Goal: Check status: Check status

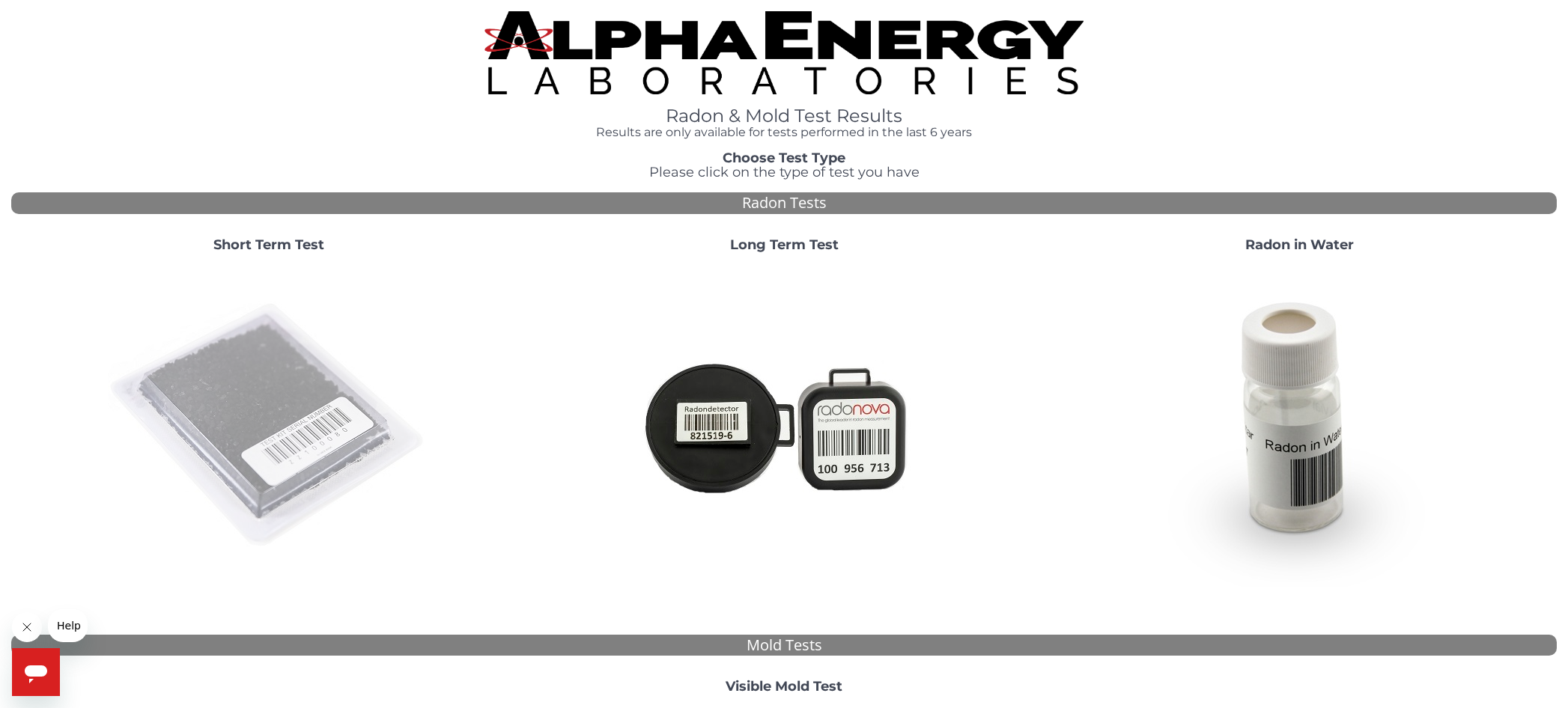
click at [270, 367] on img at bounding box center [269, 426] width 322 height 322
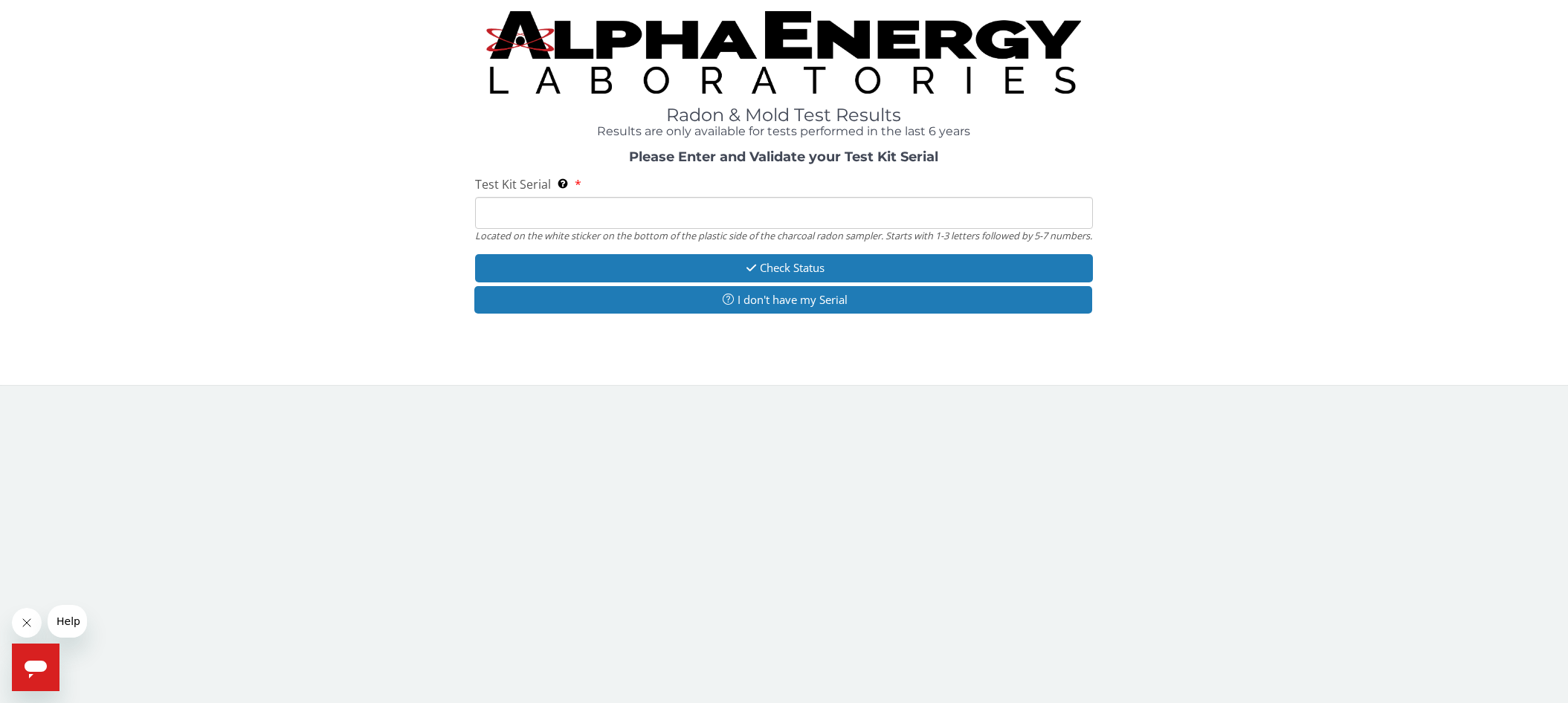
click at [488, 211] on input "Test Kit Serial Located on the white sticker on the bottom of the plastic side …" at bounding box center [784, 213] width 619 height 32
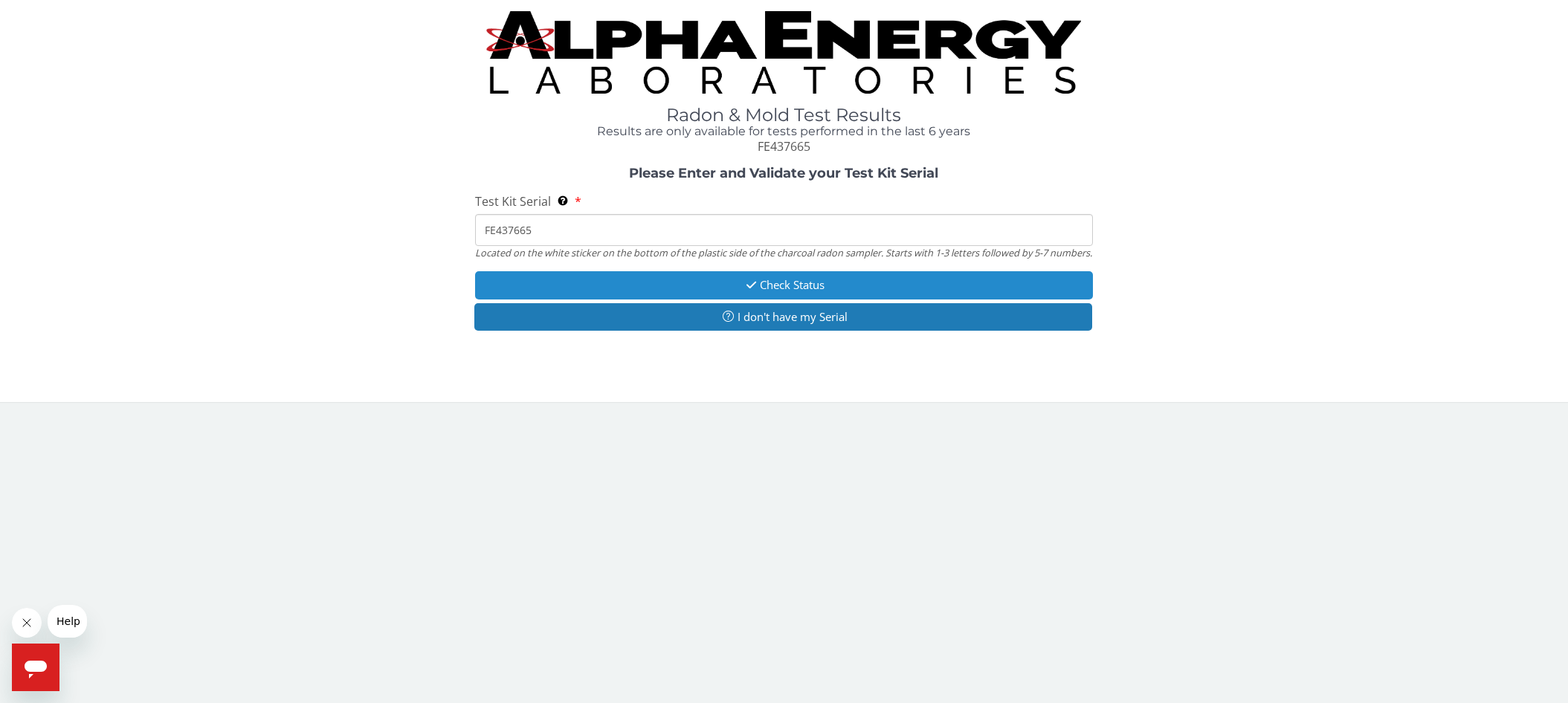
type input "FE437665"
click at [784, 292] on button "Check Status" at bounding box center [784, 285] width 619 height 28
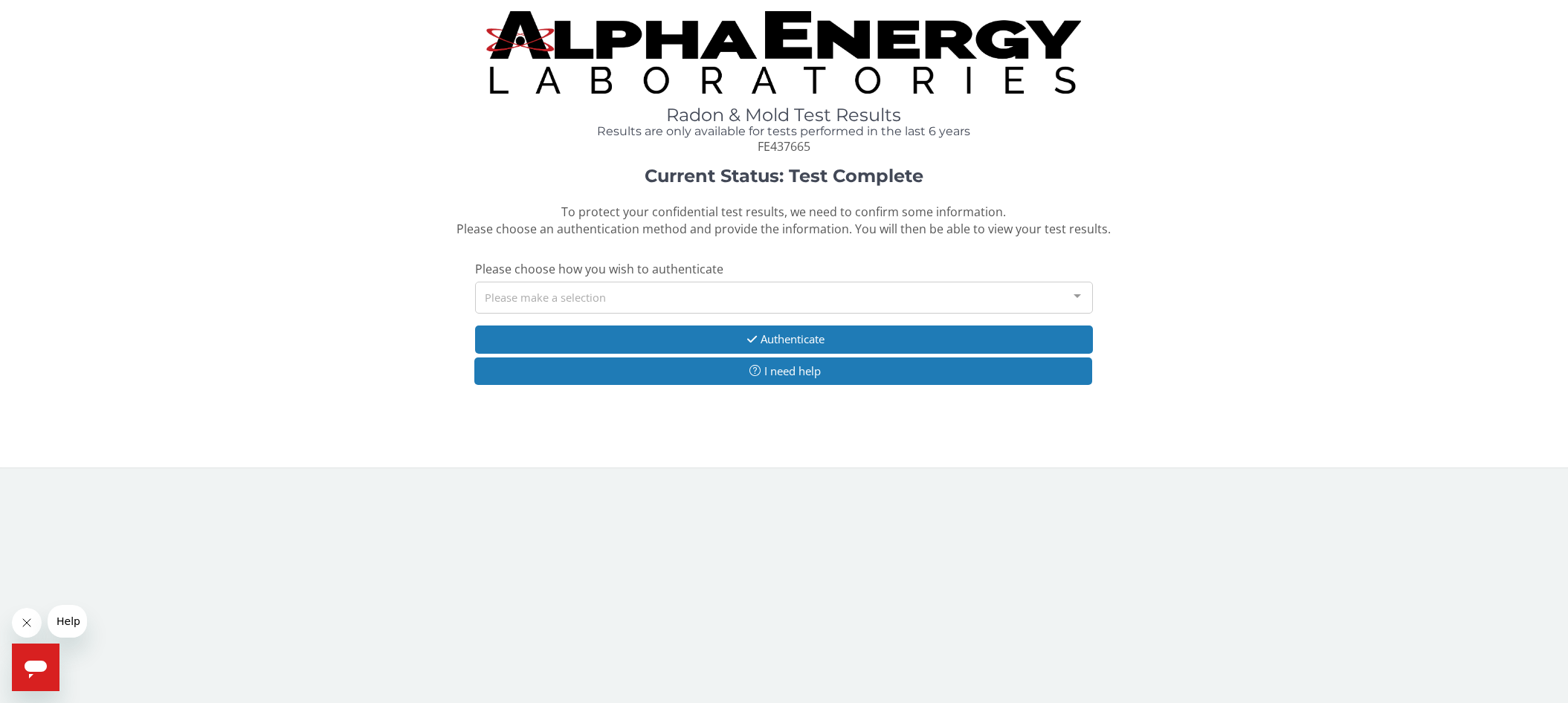
click at [1073, 297] on div at bounding box center [1078, 297] width 30 height 28
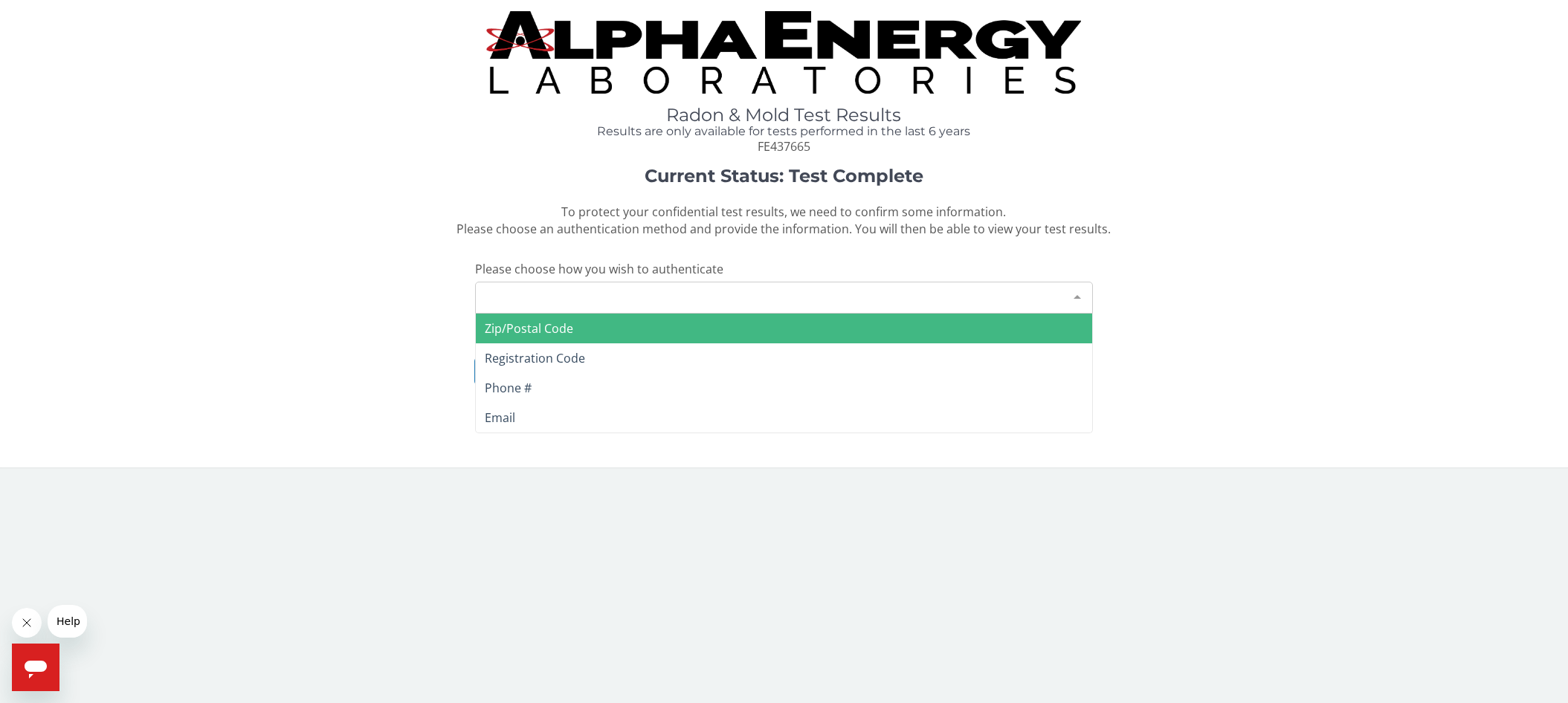
click at [586, 328] on span "Zip/Postal Code" at bounding box center [784, 328] width 617 height 30
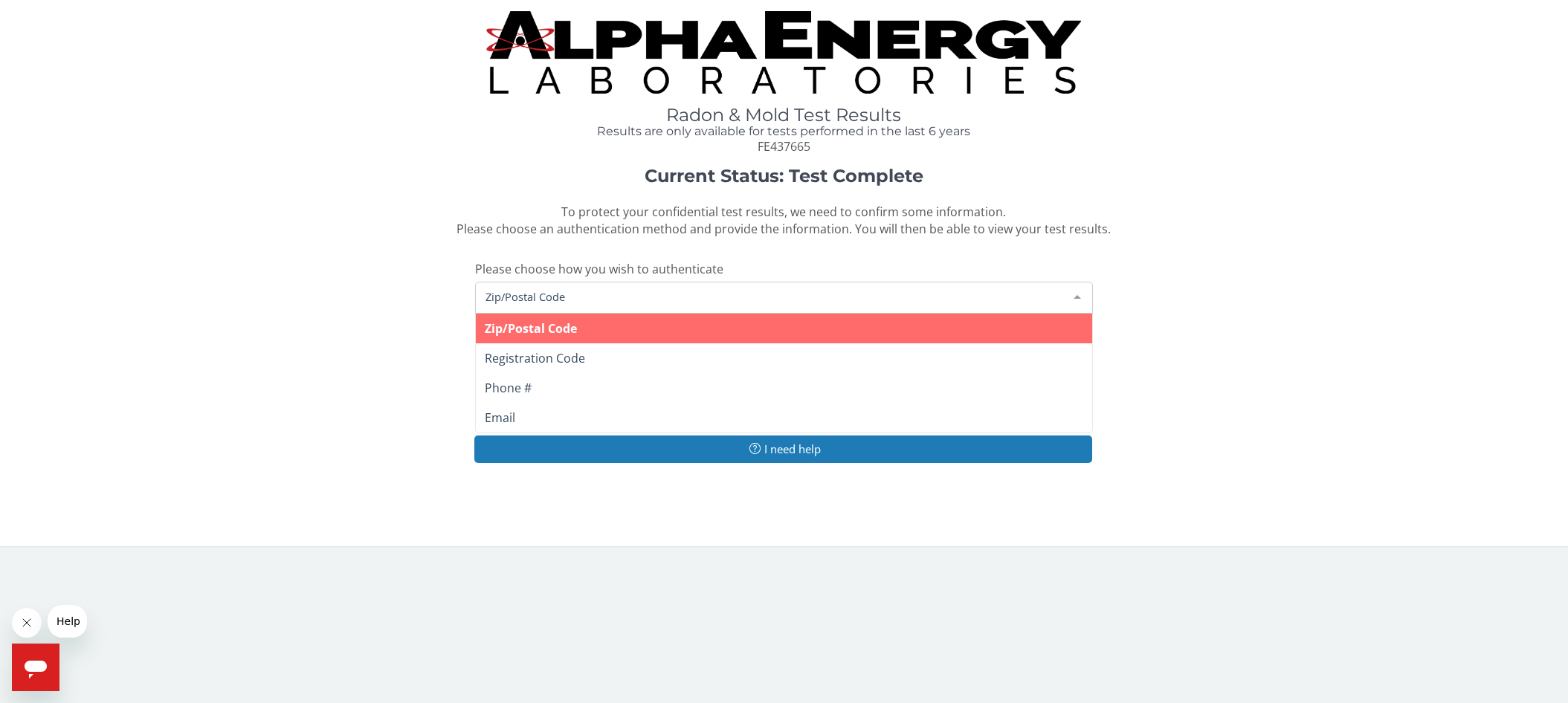
click at [514, 299] on span "Zip/Postal Code" at bounding box center [772, 297] width 581 height 16
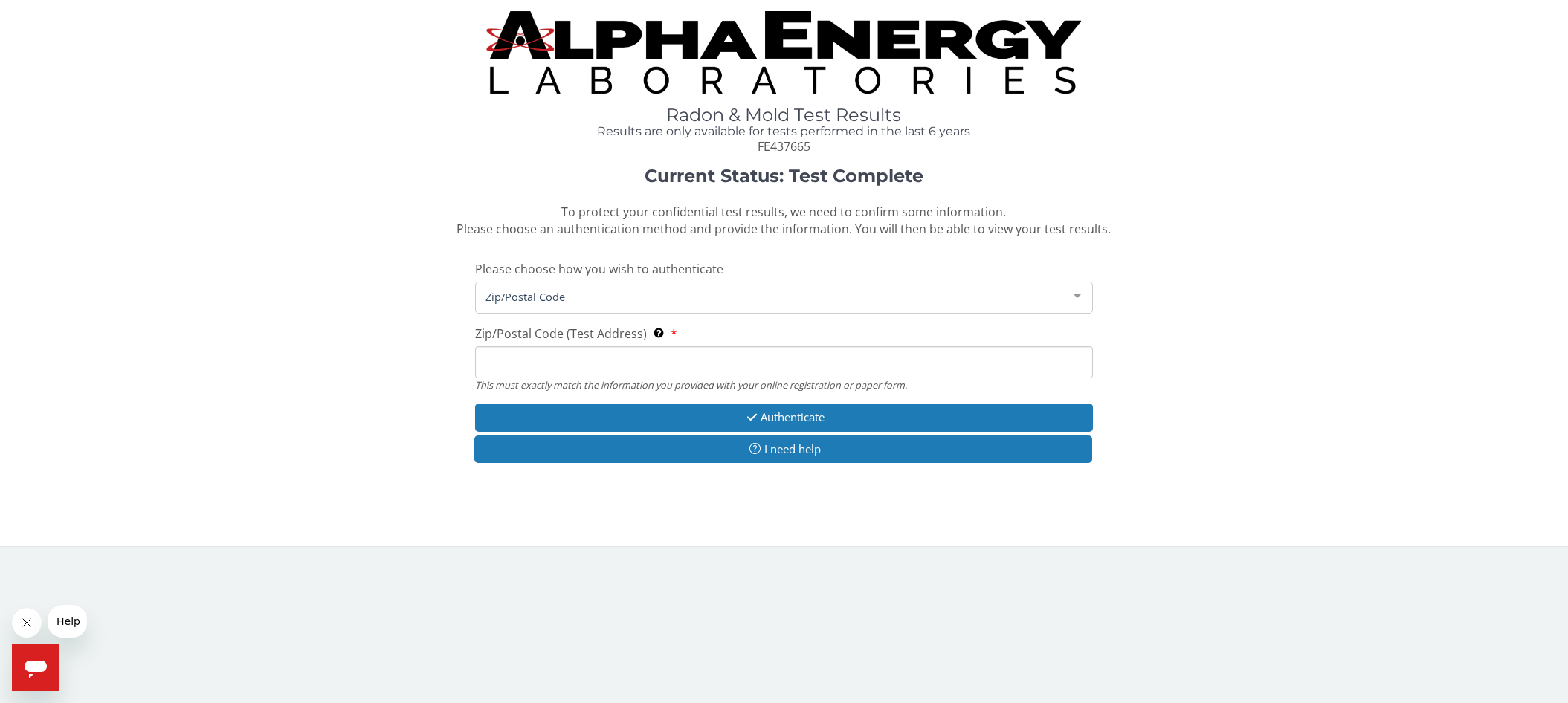
click at [575, 298] on span "Zip/Postal Code" at bounding box center [772, 297] width 581 height 16
click at [523, 361] on input "Zip/Postal Code (Test Address) This must exactly match the information you prov…" at bounding box center [784, 362] width 619 height 32
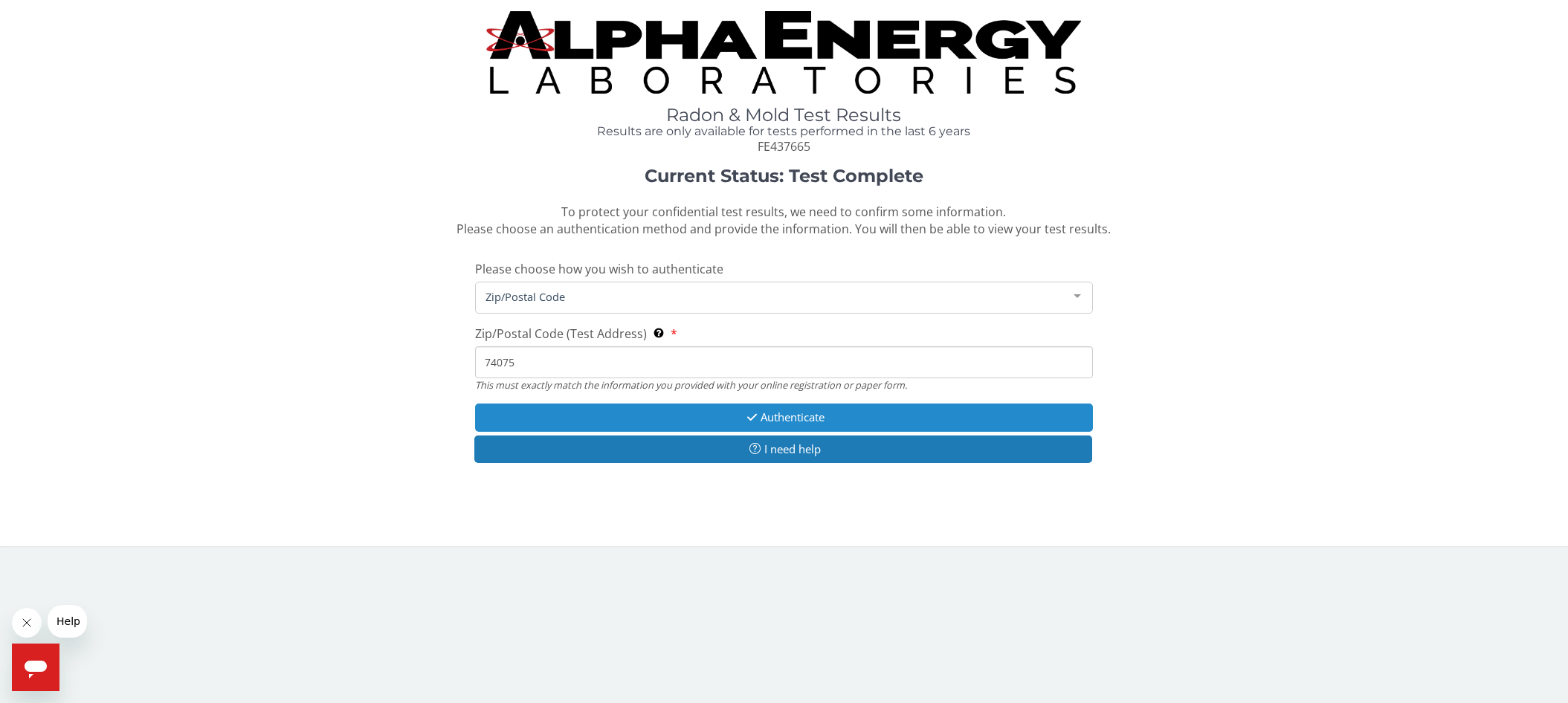
type input "74075"
click at [792, 420] on button "Authenticate" at bounding box center [784, 417] width 619 height 28
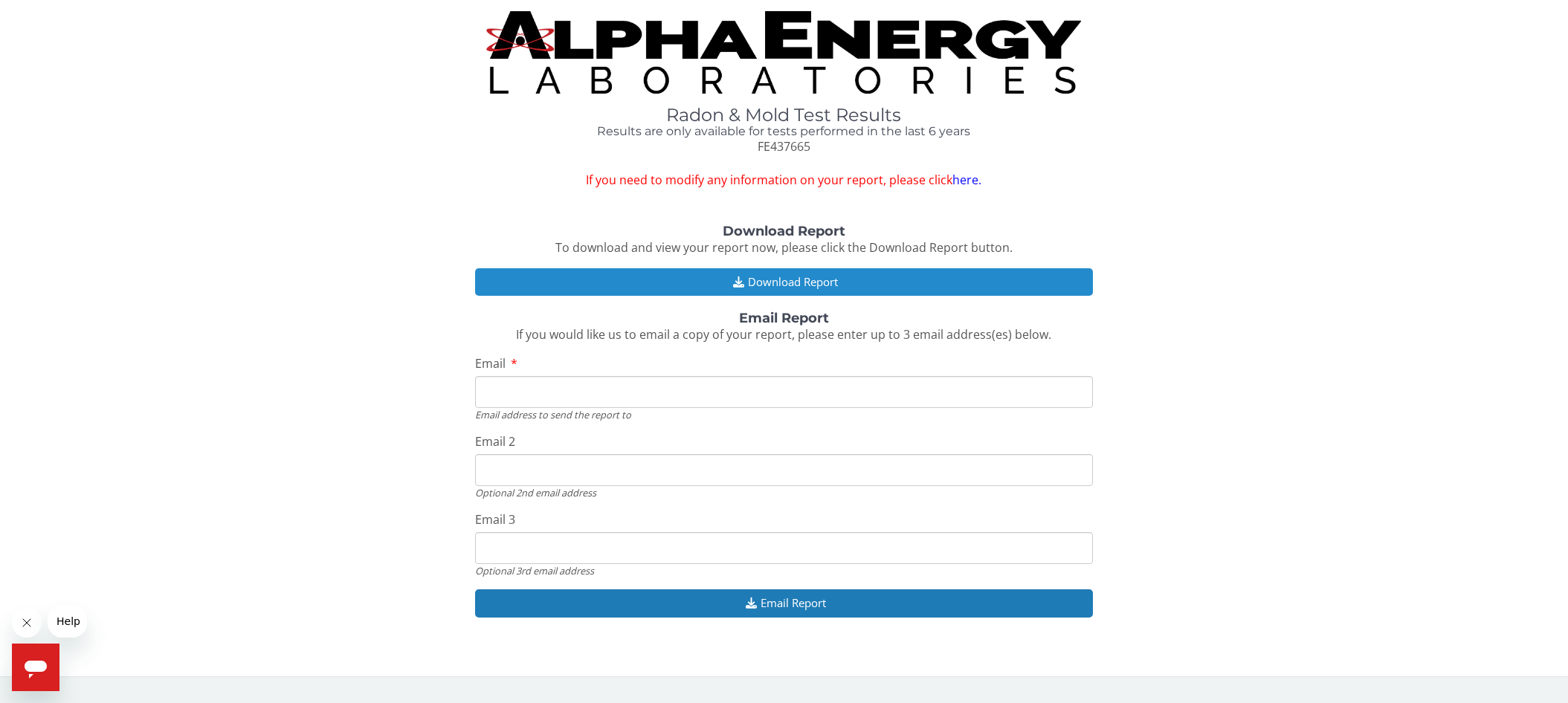
click at [791, 279] on button "Download Report" at bounding box center [784, 282] width 619 height 28
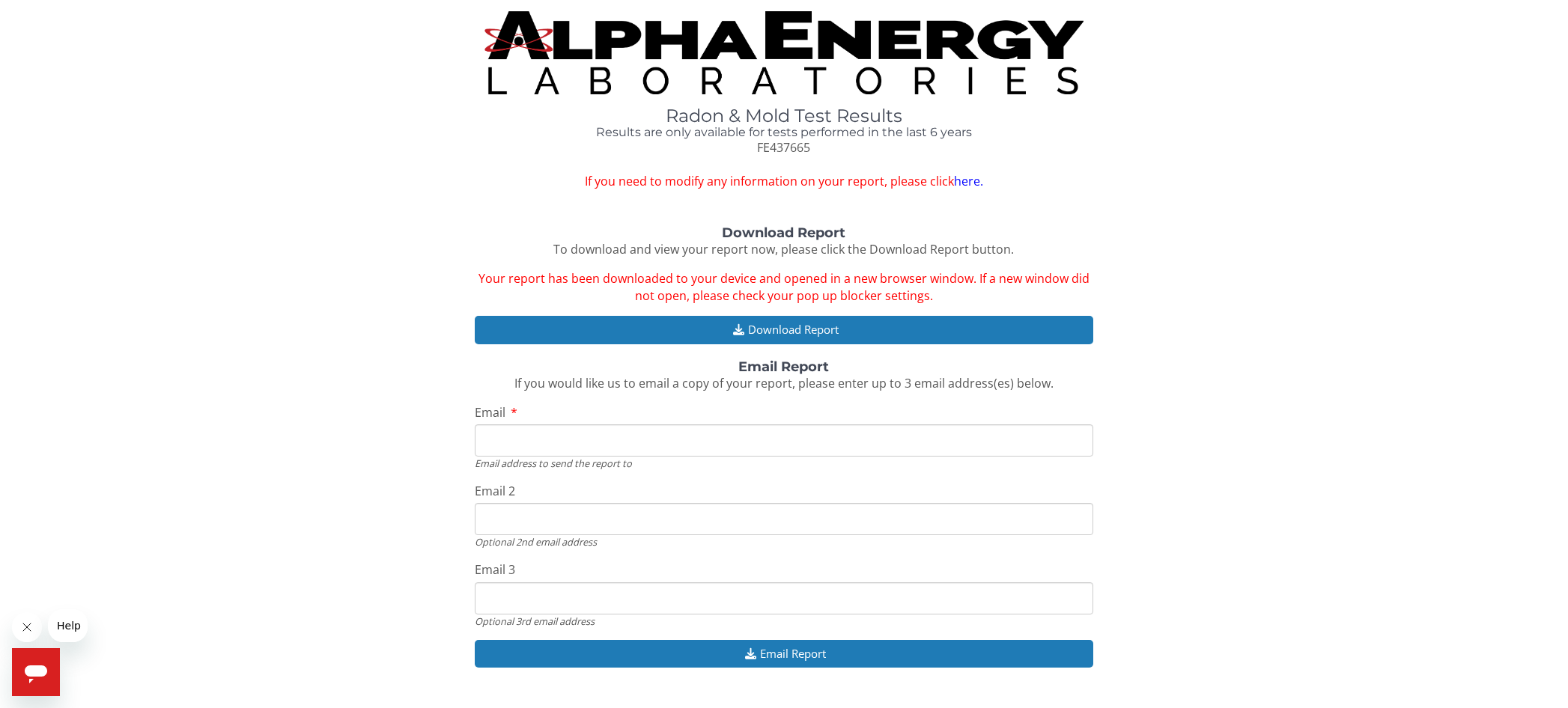
click at [506, 437] on input "Email" at bounding box center [784, 440] width 619 height 32
type input "[EMAIL_ADDRESS][DOMAIN_NAME]"
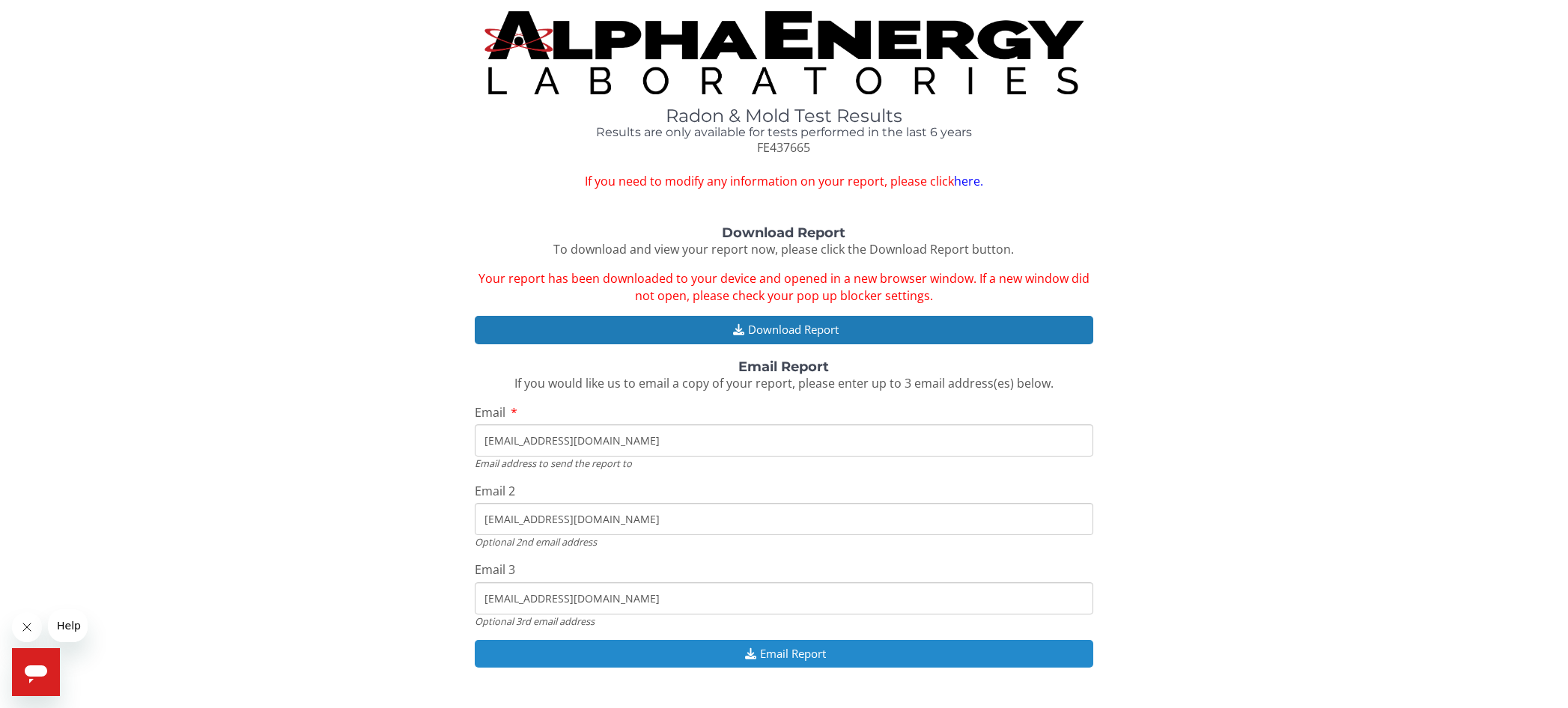
click at [802, 654] on button "Email Report" at bounding box center [784, 654] width 619 height 28
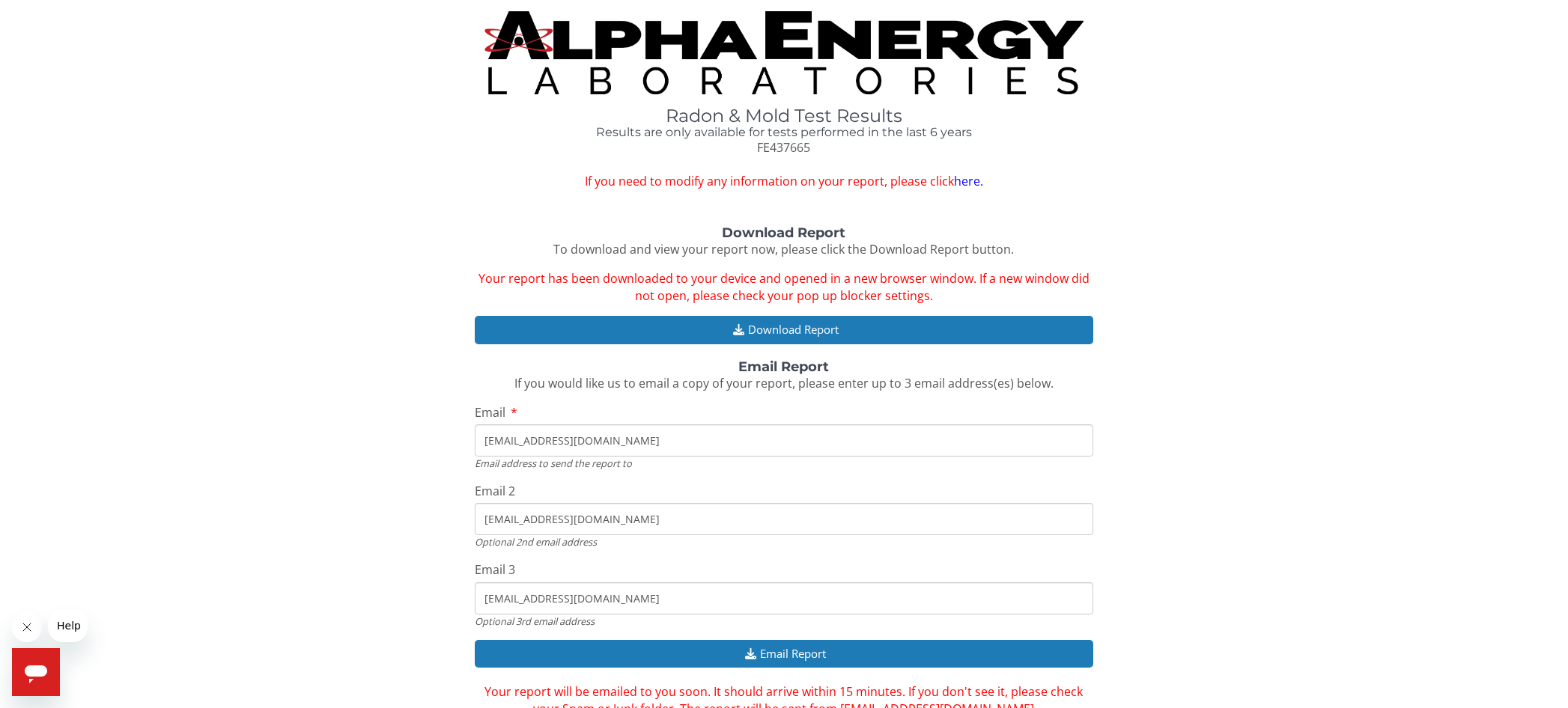
scroll to position [68, 0]
